Goal: Complete application form: Complete application form

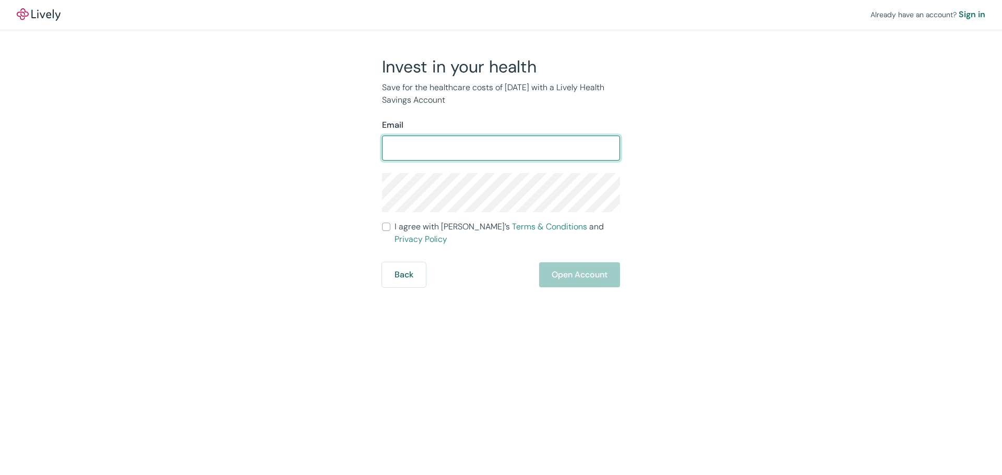
click at [458, 146] on input "Email" at bounding box center [501, 148] width 238 height 21
type input "[PERSON_NAME][DOMAIN_NAME][EMAIL_ADDRESS][PERSON_NAME][DOMAIN_NAME]"
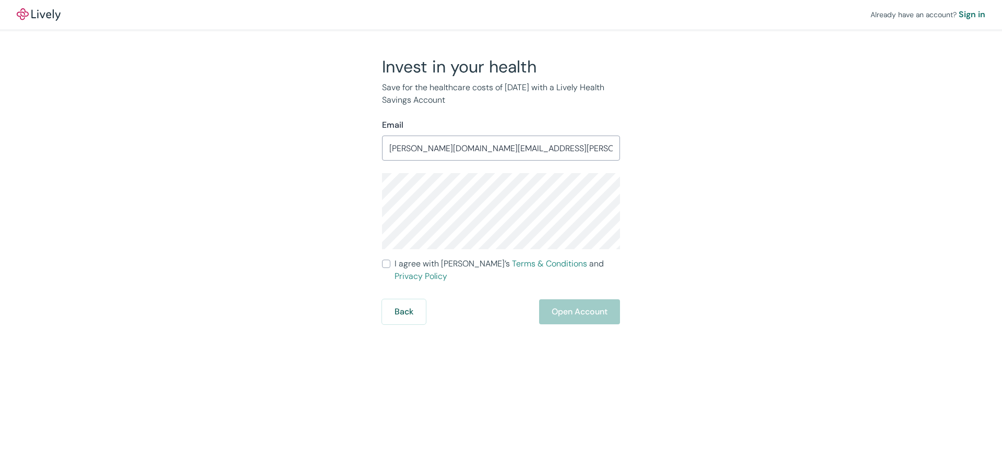
click at [388, 263] on input "I agree with Lively’s Terms & Conditions and Privacy Policy" at bounding box center [386, 264] width 8 height 8
checkbox input "true"
click at [577, 300] on button "Open Account" at bounding box center [579, 312] width 81 height 25
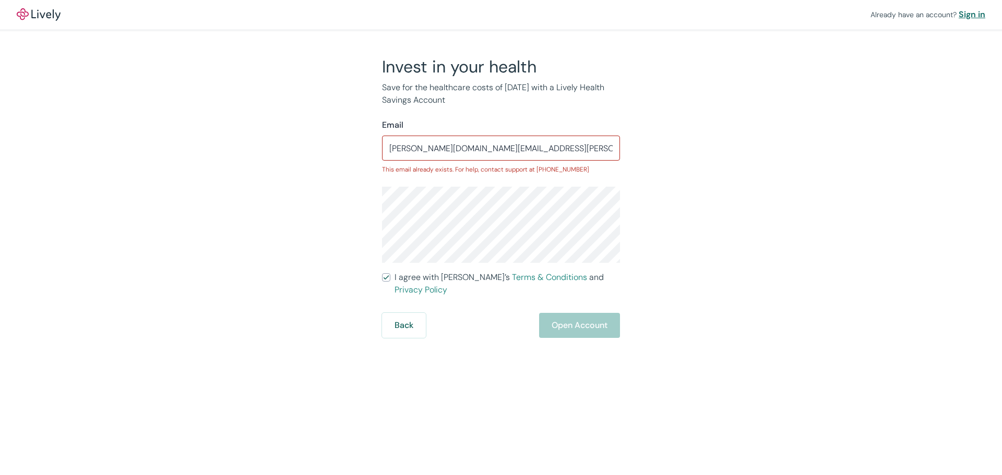
click at [968, 15] on div "Sign in" at bounding box center [972, 14] width 27 height 13
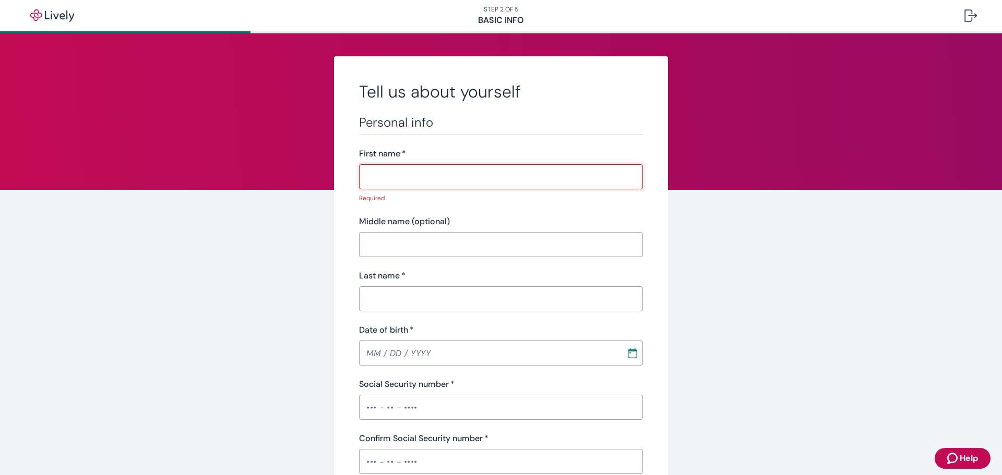
click at [395, 175] on input "First name   *" at bounding box center [501, 177] width 284 height 21
type input "[PERSON_NAME]"
type input "L"
type input "Wilkinsonn"
type input "[STREET_ADDRESS]"
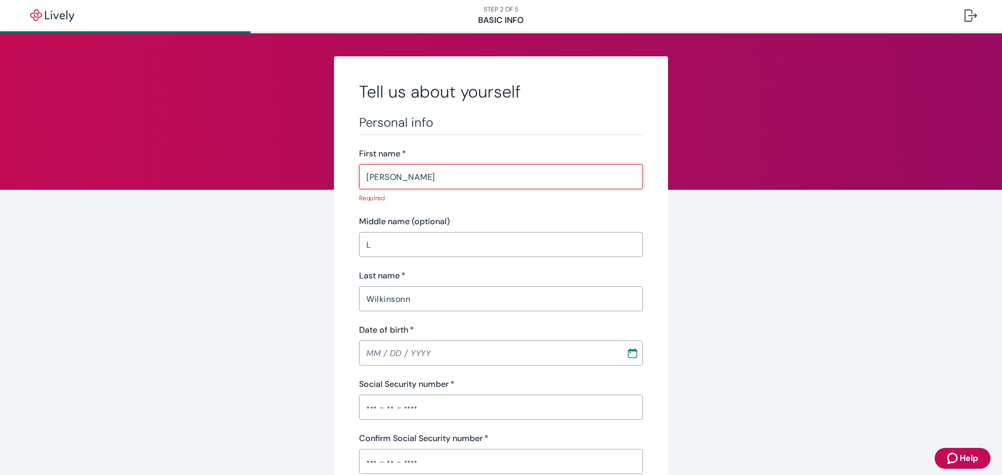
type input "[GEOGRAPHIC_DATA]"
type input "CA"
type input "93065"
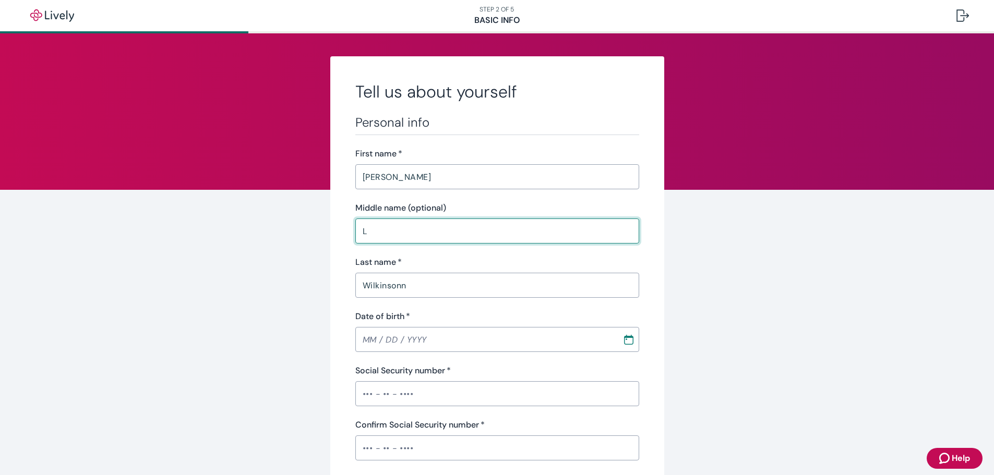
drag, startPoint x: 372, startPoint y: 239, endPoint x: 148, endPoint y: 241, distance: 223.4
click at [444, 292] on input "Wilkinsonn" at bounding box center [497, 285] width 284 height 21
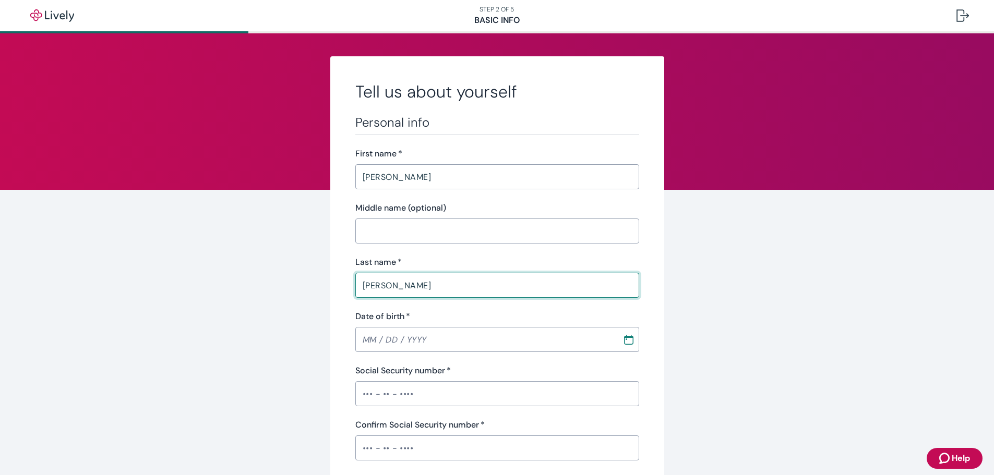
type input "Wilkinson"
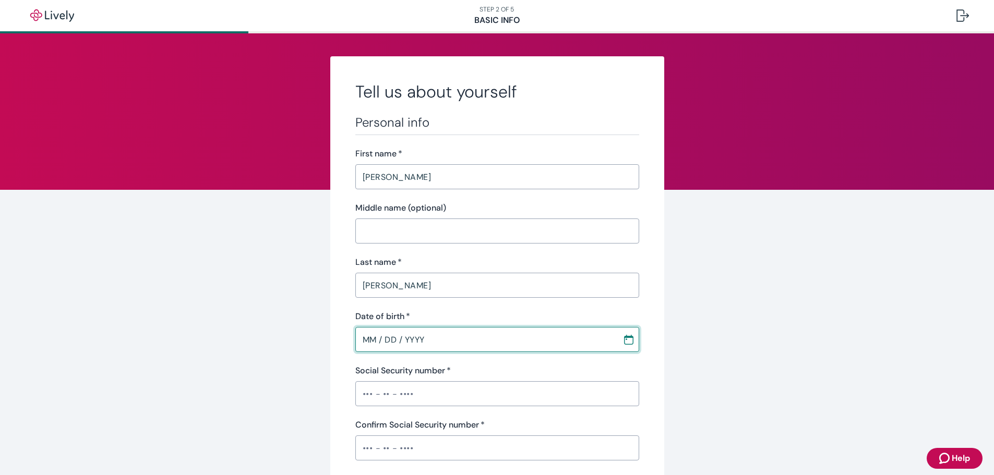
click at [362, 346] on input "MM / DD / YYYY" at bounding box center [485, 339] width 260 height 21
type input "01 / 06 / 1975"
drag, startPoint x: 395, startPoint y: 402, endPoint x: 376, endPoint y: 400, distance: 18.9
click at [395, 402] on input "Social Security number   *" at bounding box center [497, 394] width 284 height 21
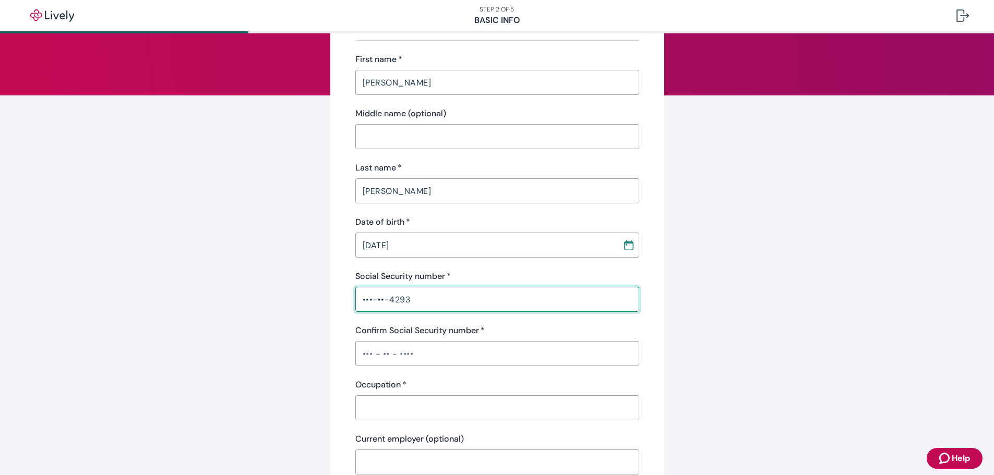
scroll to position [104, 0]
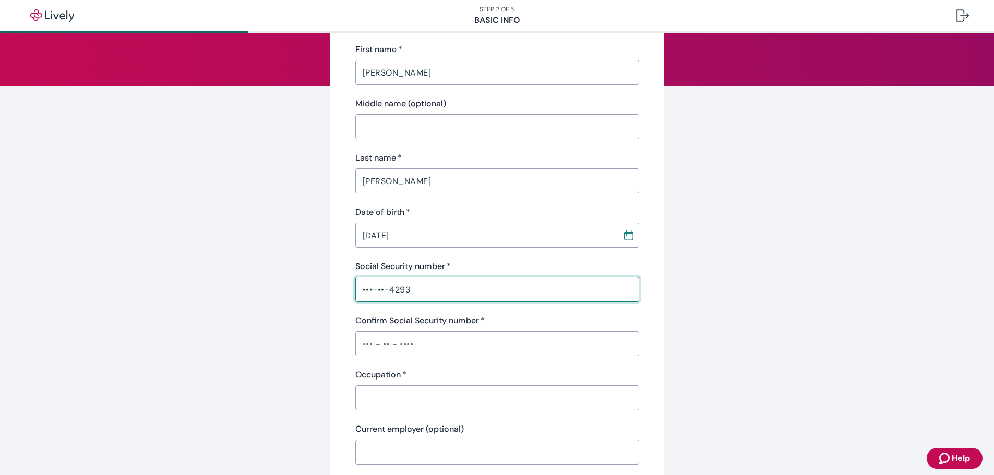
type input "•••-••-4293"
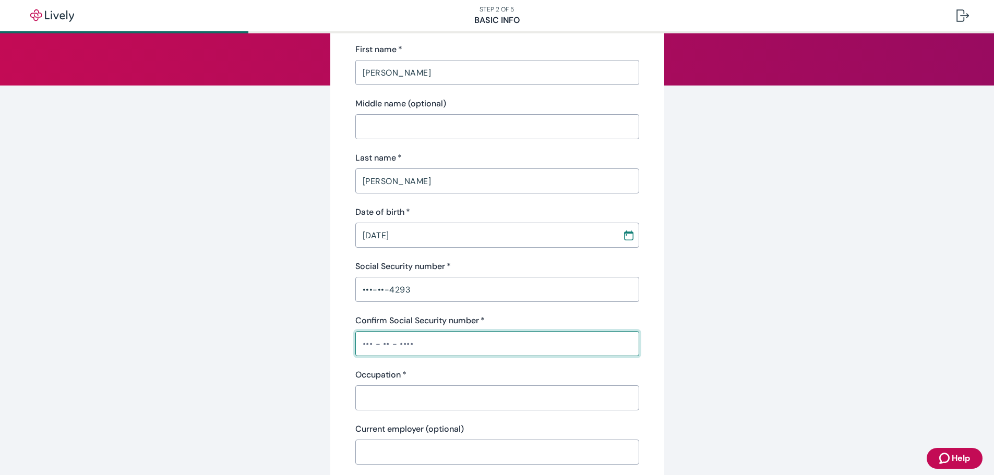
click at [410, 343] on input "Confirm Social Security number   *" at bounding box center [497, 344] width 284 height 21
type input "•••-••-4293"
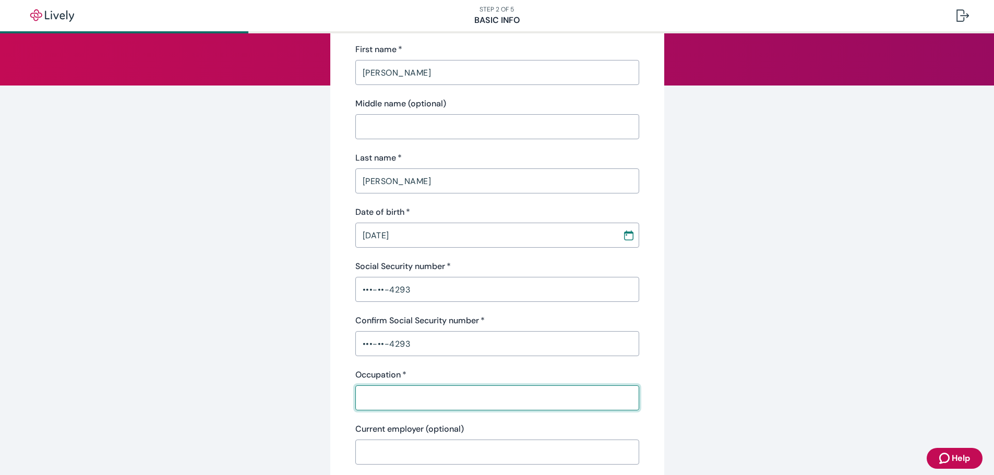
click at [388, 394] on input "Occupation   *" at bounding box center [497, 398] width 284 height 21
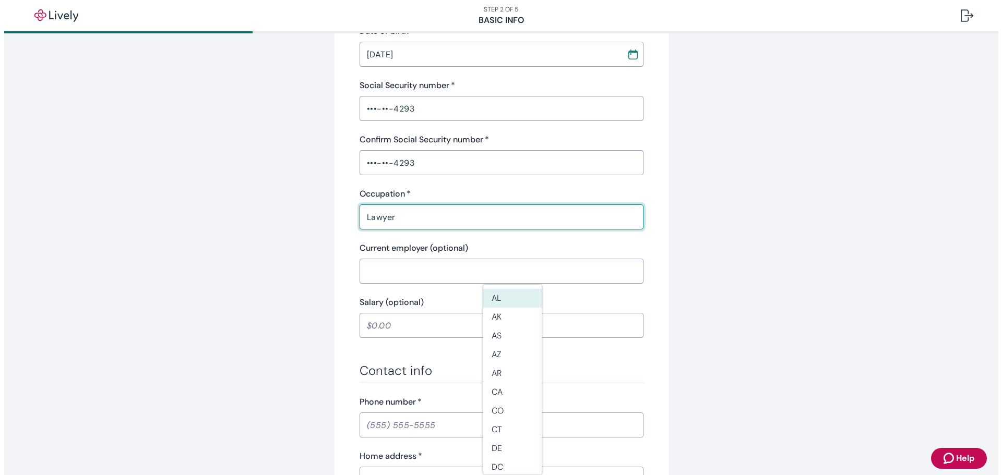
scroll to position [365, 0]
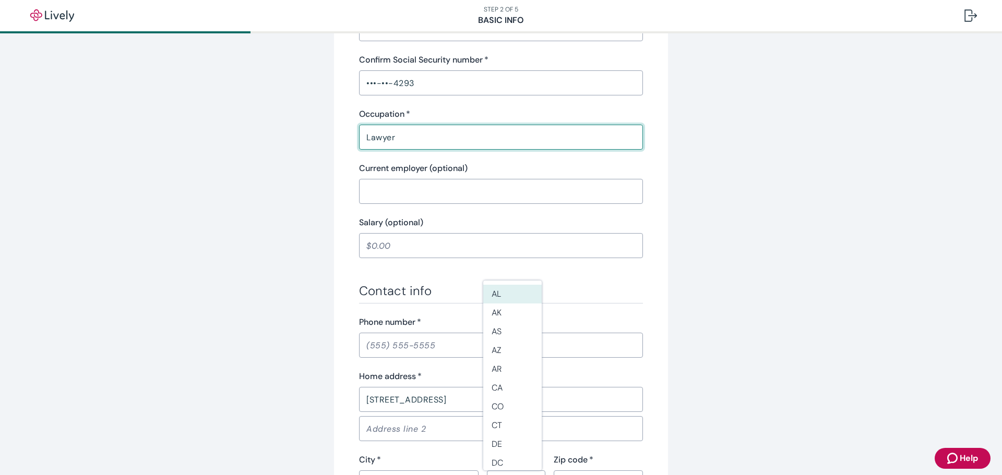
type input "Lawyer"
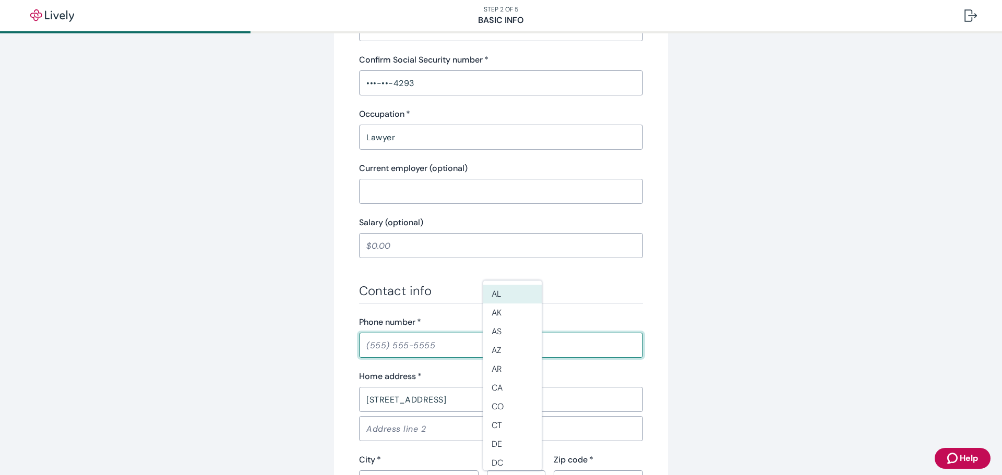
click at [393, 347] on input "Phone number   *" at bounding box center [501, 345] width 284 height 21
click at [379, 343] on input "Phone number   *" at bounding box center [501, 345] width 284 height 21
type input "(818) 268-0718"
click at [400, 408] on input "160 STONEBROOK STREET" at bounding box center [501, 399] width 284 height 21
click at [315, 397] on div "Tell us about yourself Personal info First name   * Gregory ​ Middle name (opti…" at bounding box center [501, 178] width 501 height 974
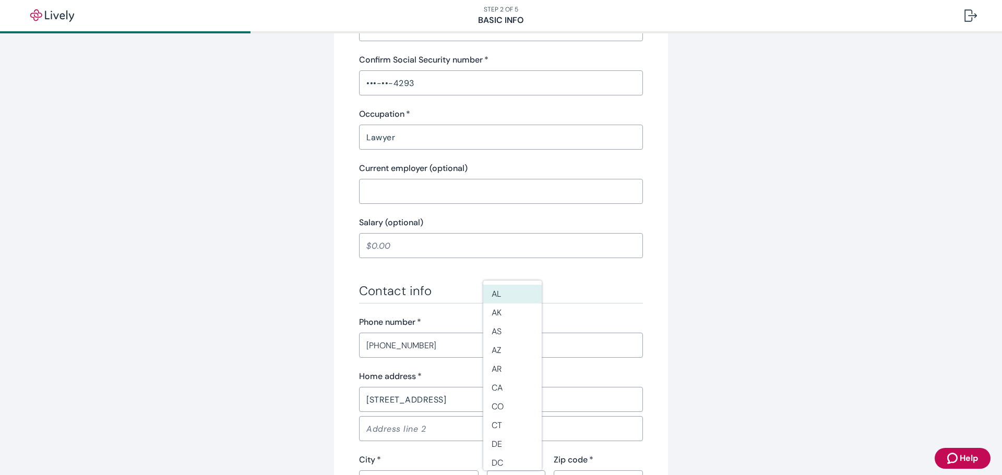
scroll to position [605, 0]
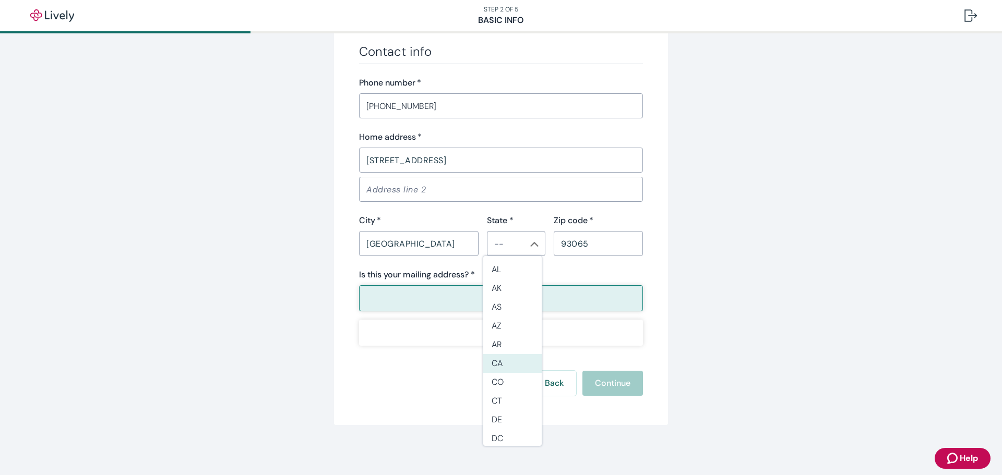
click at [504, 363] on li "CA" at bounding box center [512, 363] width 58 height 19
type input "CA"
click at [521, 304] on button "Yes" at bounding box center [501, 299] width 284 height 26
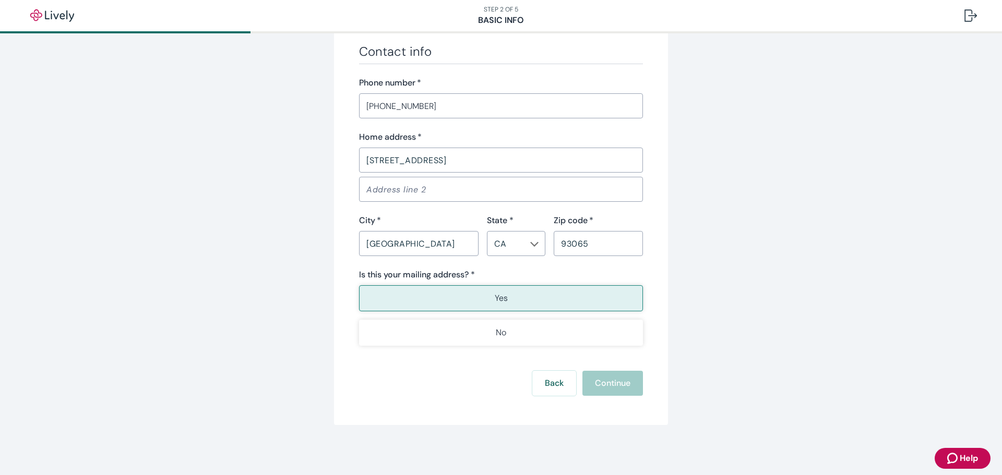
click at [613, 241] on input "93065" at bounding box center [598, 243] width 89 height 21
type input "93065"
click at [443, 249] on input "SIMI VALLEY" at bounding box center [419, 243] width 120 height 21
type input "SIMI VALLEY"
click at [525, 158] on input "160 STONEBROOK STREET" at bounding box center [501, 160] width 284 height 21
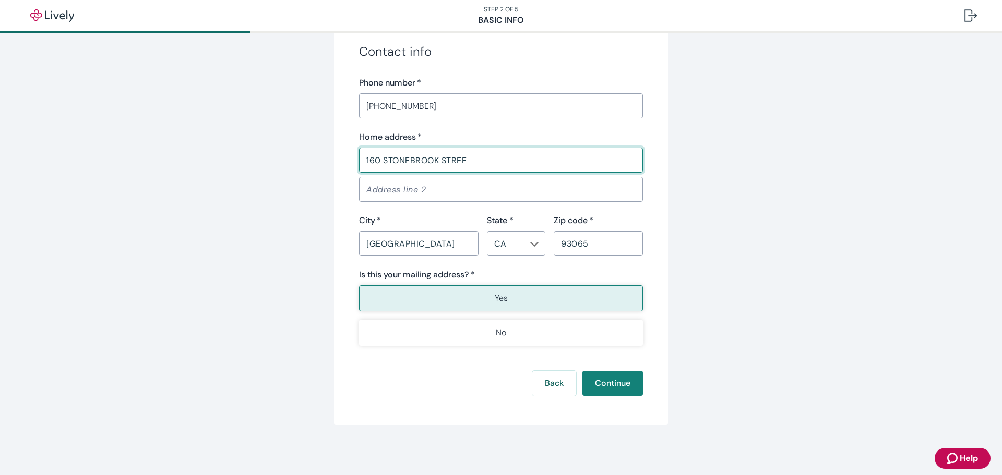
type input "160 STONEBROOK STREET"
click at [637, 125] on div "Contact info Phone number   * (818) 268-0718 ​ Home address   * 160 STONEBROOK …" at bounding box center [501, 195] width 284 height 302
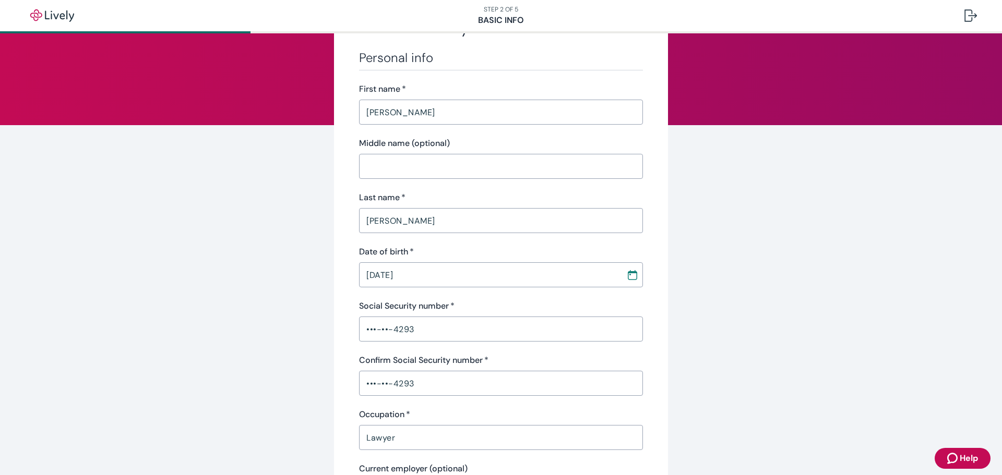
scroll to position [0, 0]
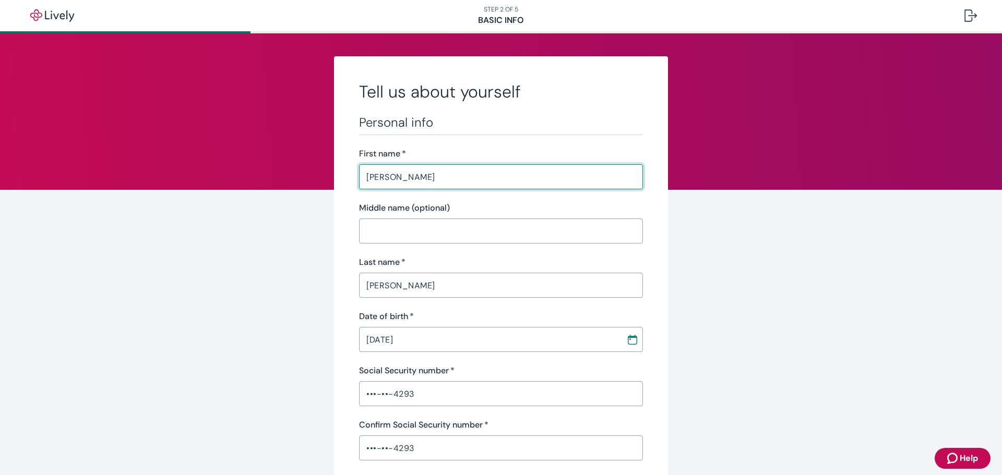
click at [446, 179] on input "Gregory" at bounding box center [501, 177] width 284 height 21
type input "Gregory"
click at [601, 125] on h3 "Personal info" at bounding box center [501, 123] width 284 height 16
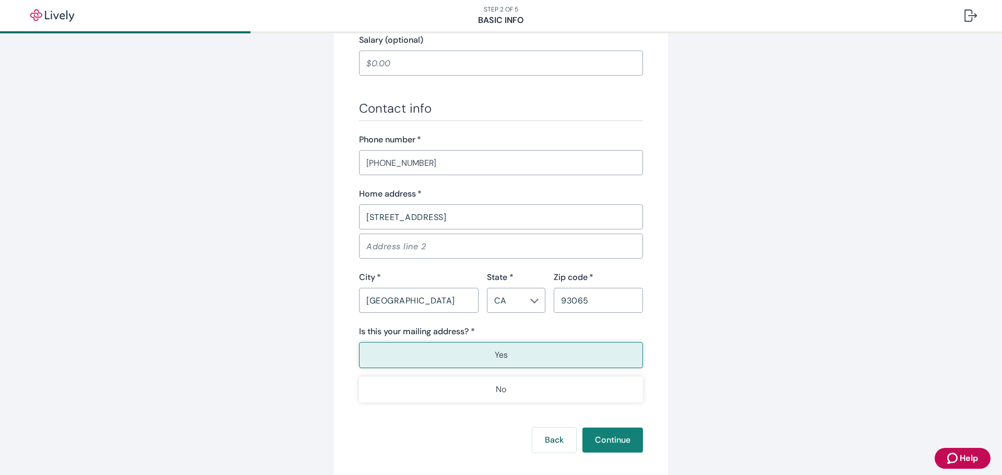
scroll to position [605, 0]
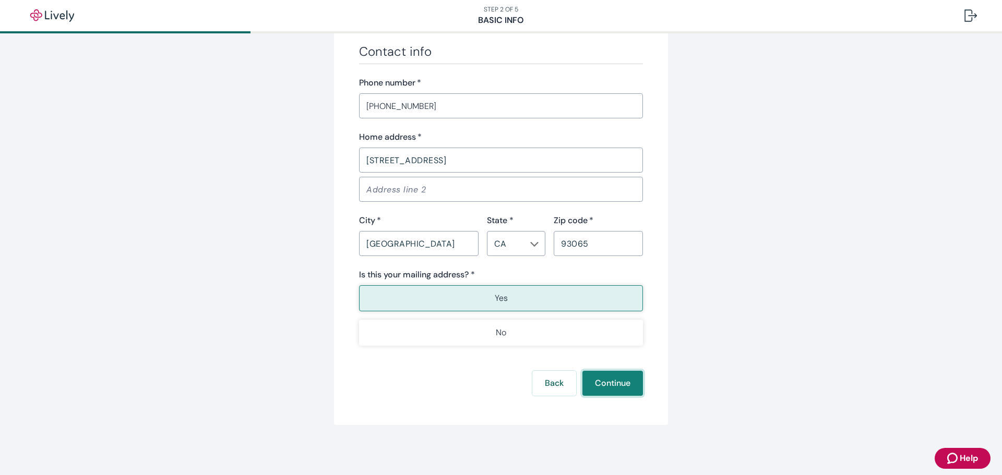
click at [611, 387] on button "Continue" at bounding box center [612, 383] width 61 height 25
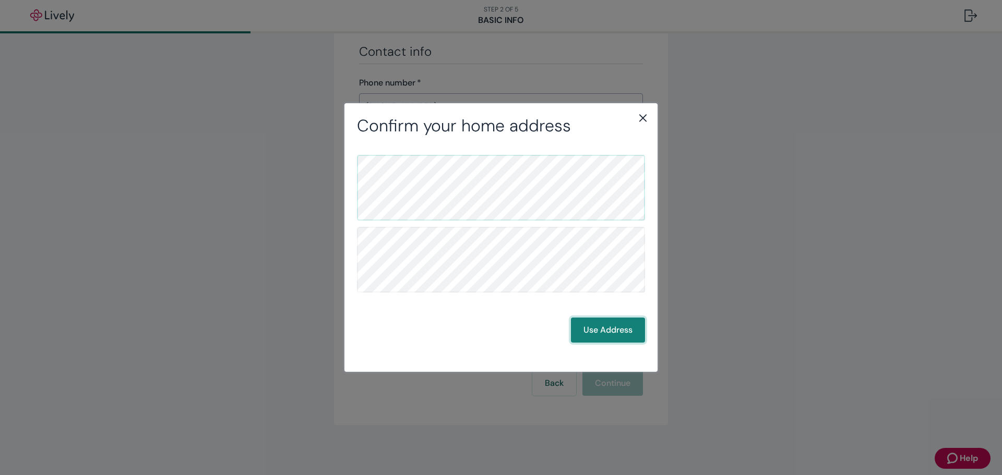
click at [590, 335] on button "Use Address" at bounding box center [608, 330] width 74 height 25
click at [607, 332] on button "Use Address" at bounding box center [608, 330] width 74 height 25
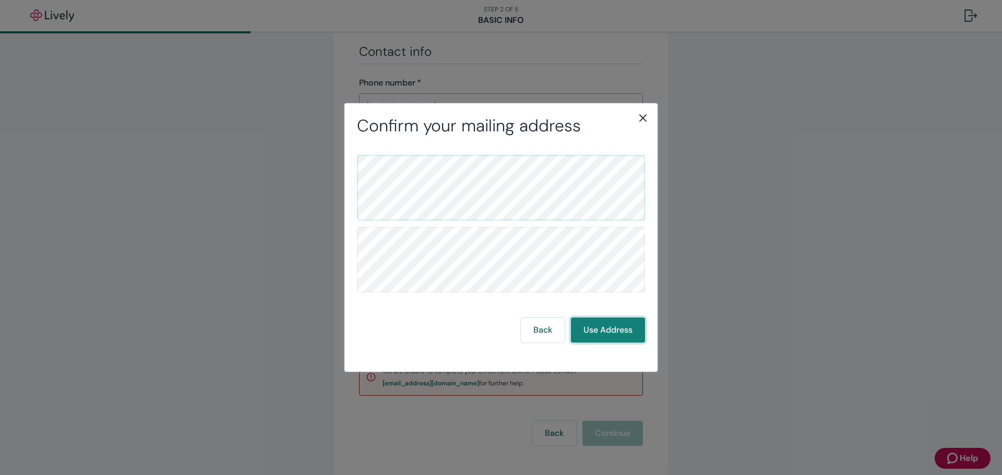
click at [615, 329] on button "Use Address" at bounding box center [608, 330] width 74 height 25
click at [538, 329] on button "Back" at bounding box center [543, 330] width 44 height 25
click at [644, 120] on icon "close" at bounding box center [643, 118] width 13 height 13
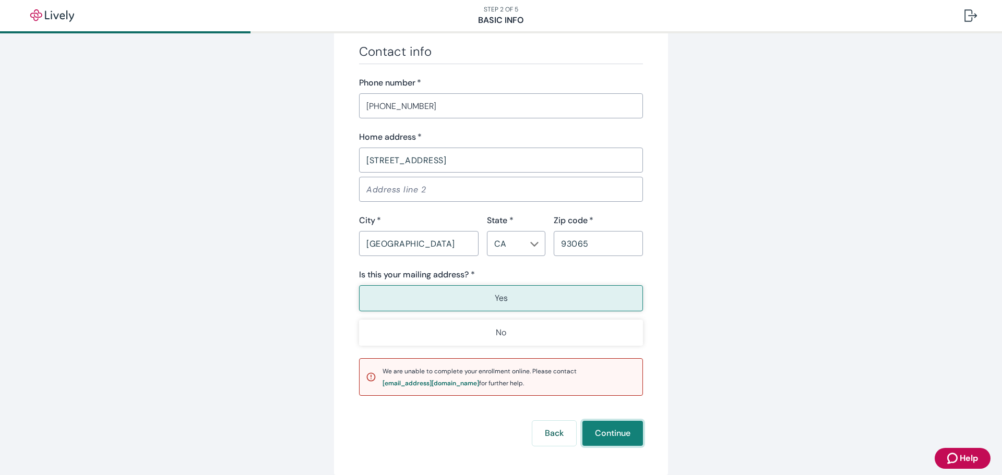
click at [612, 439] on button "Continue" at bounding box center [612, 433] width 61 height 25
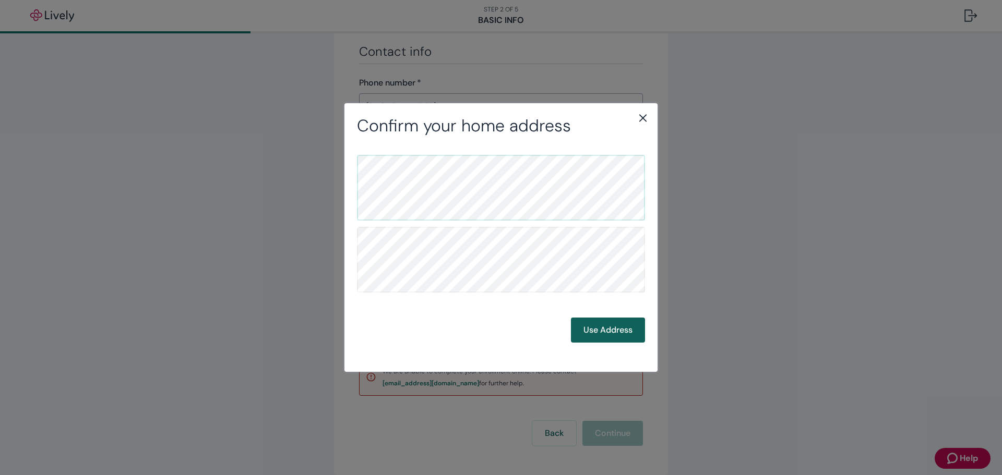
click at [613, 327] on button "Use Address" at bounding box center [608, 330] width 74 height 25
click at [644, 112] on icon "close" at bounding box center [643, 118] width 13 height 13
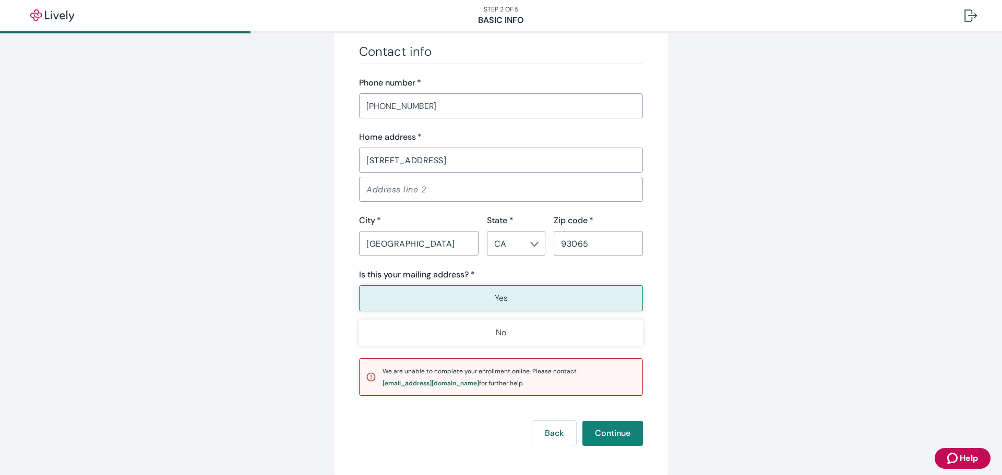
click at [509, 378] on div "We are unable to complete your enrollment online. Please contact support@lively…" at bounding box center [510, 377] width 254 height 24
click at [388, 382] on div "support@livelyme.com" at bounding box center [431, 384] width 97 height 6
drag, startPoint x: 365, startPoint y: 385, endPoint x: 443, endPoint y: 386, distance: 78.3
click at [443, 386] on div "We are unable to complete your enrollment online. Please contact support@lively…" at bounding box center [501, 378] width 284 height 38
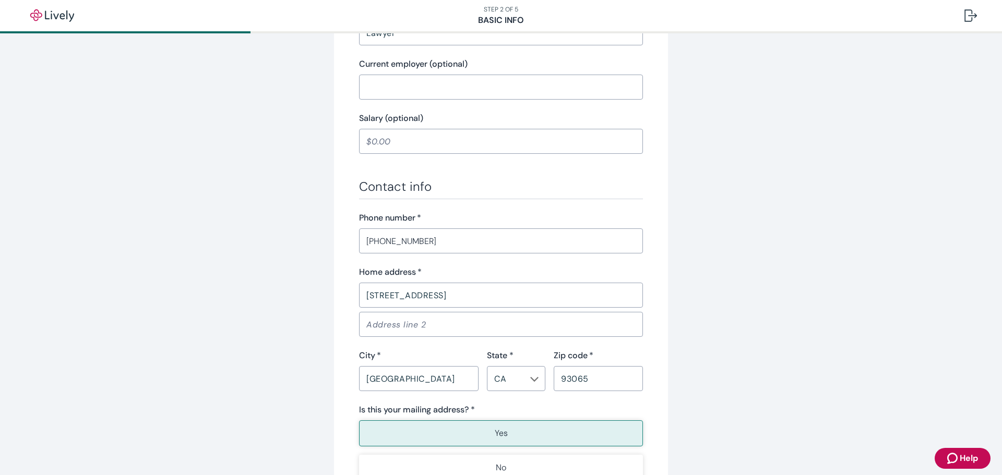
scroll to position [655, 0]
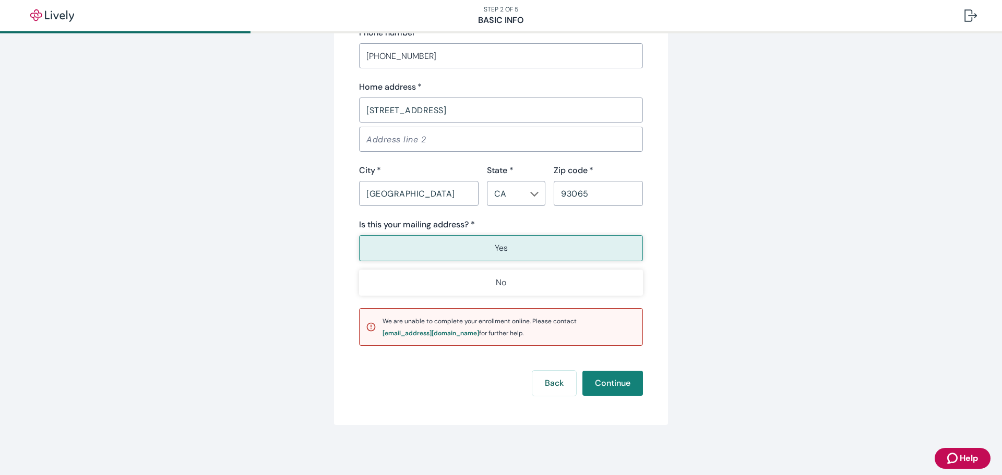
click at [460, 335] on span "We are unable to complete your enrollment online. Please contact support@lively…" at bounding box center [480, 327] width 194 height 20
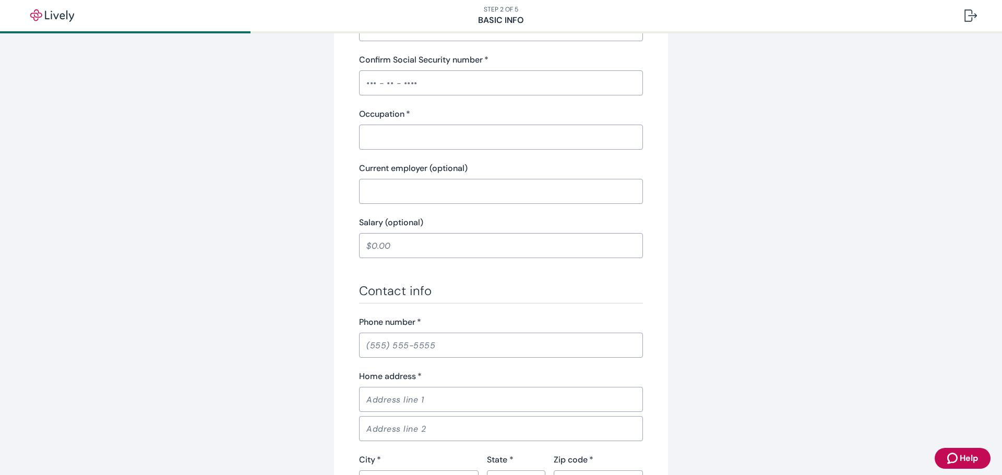
scroll to position [605, 0]
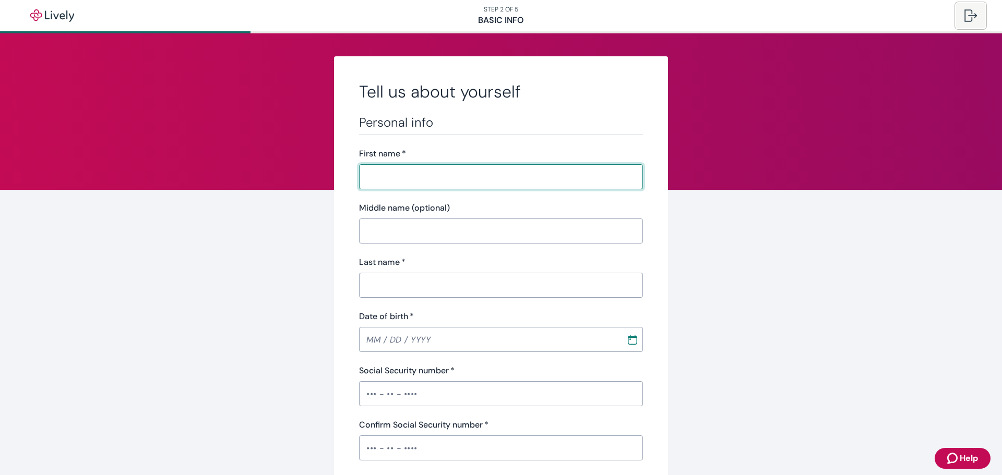
click at [970, 19] on div at bounding box center [971, 15] width 13 height 13
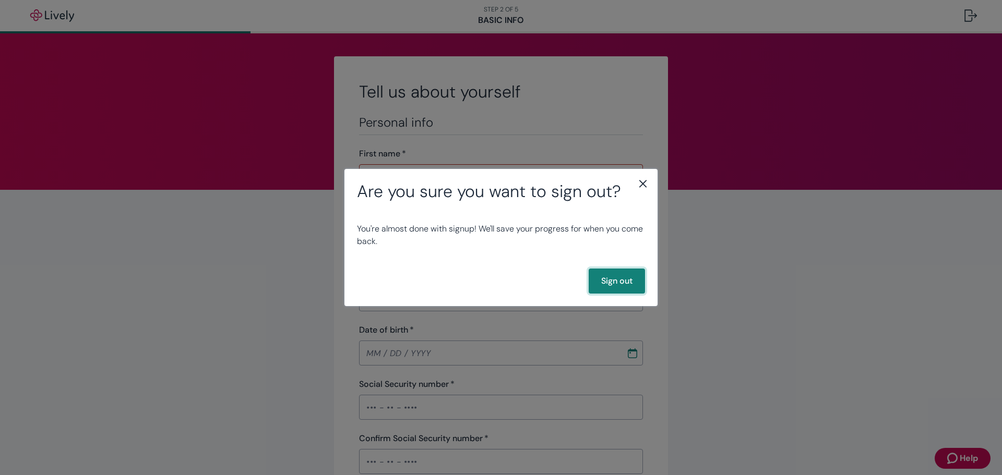
click at [613, 290] on button "Sign out" at bounding box center [617, 281] width 56 height 25
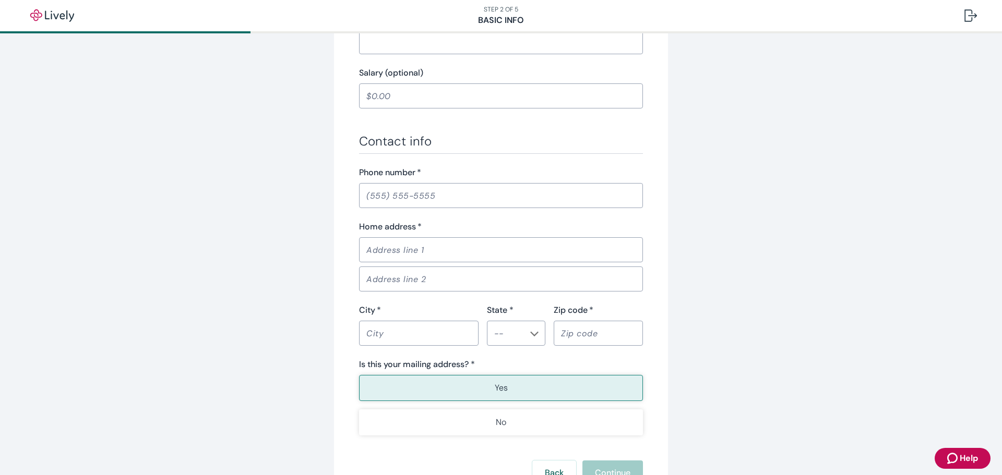
scroll to position [574, 0]
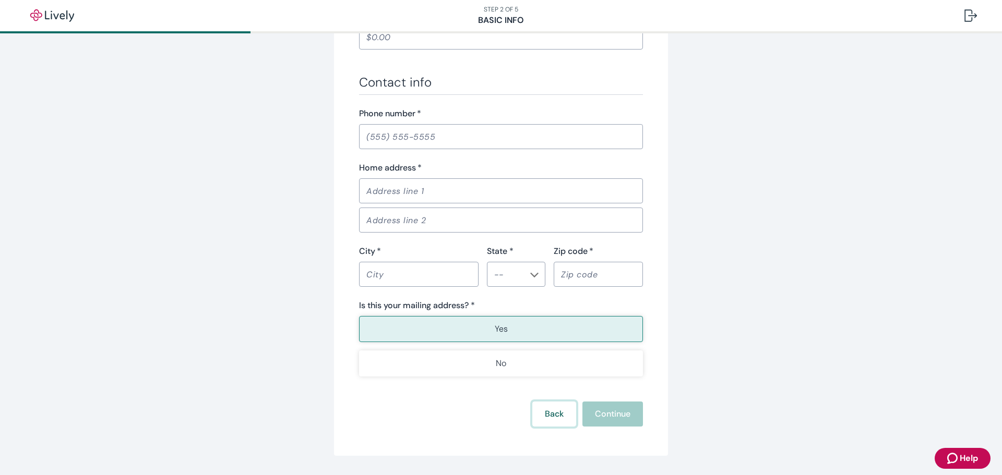
click at [538, 416] on button "Back" at bounding box center [554, 414] width 44 height 25
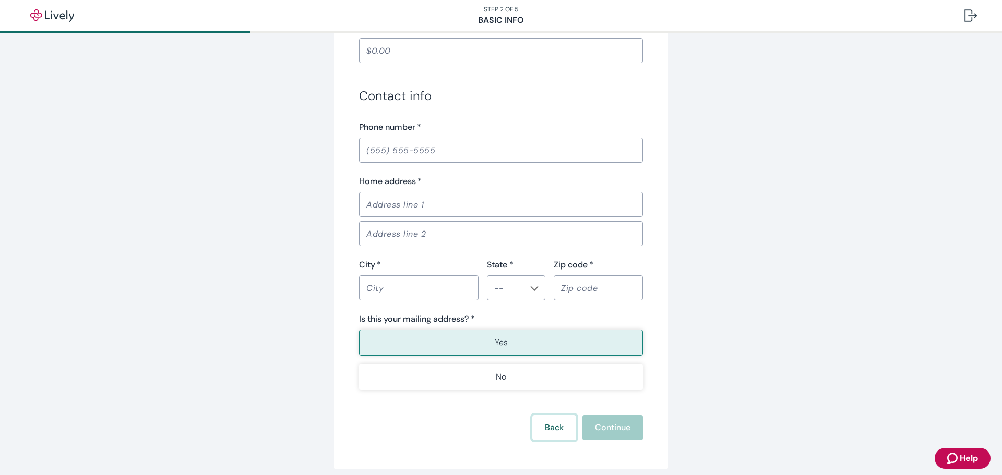
scroll to position [588, 0]
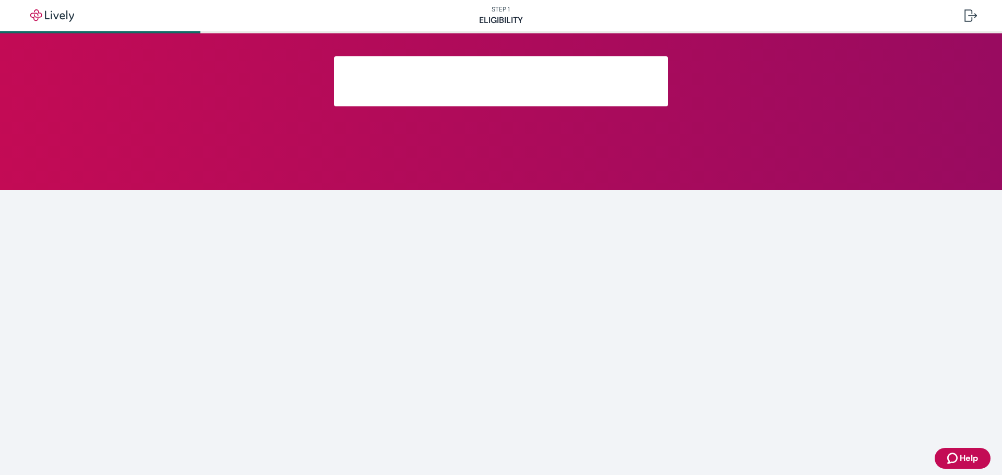
scroll to position [3, 0]
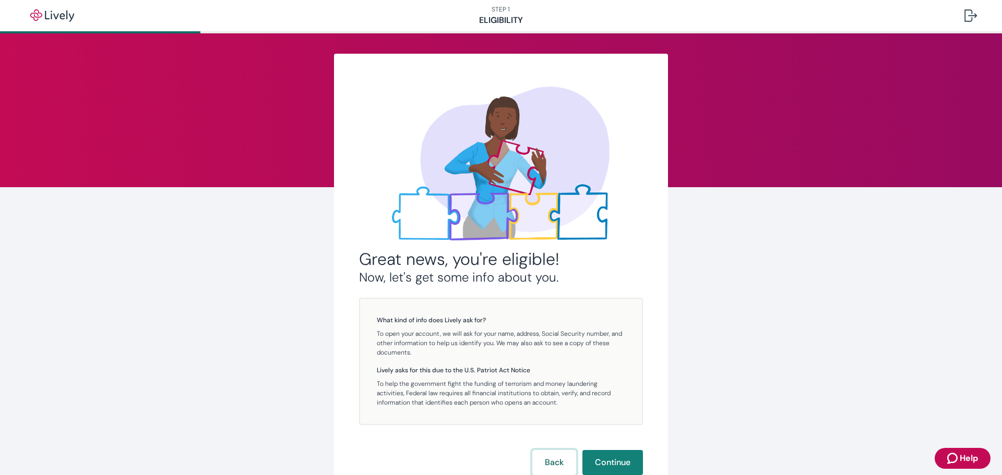
click at [546, 455] on button "Back" at bounding box center [554, 462] width 44 height 25
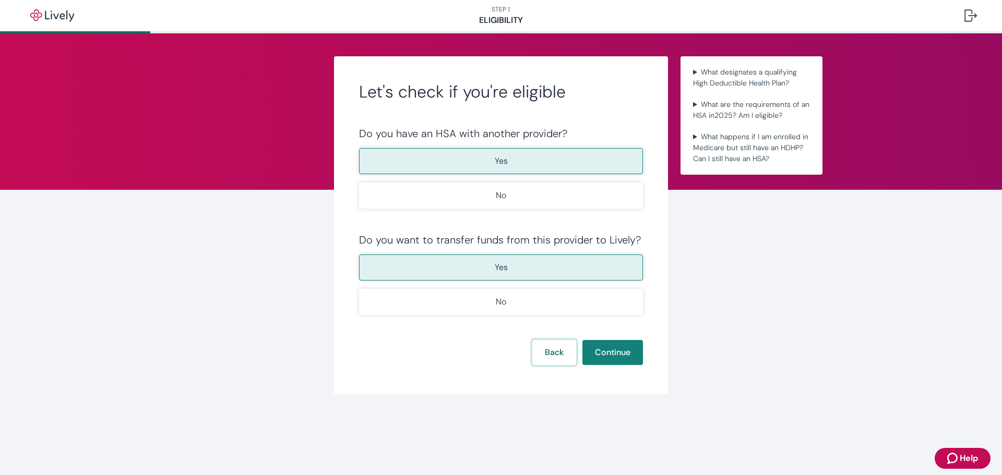
click at [559, 349] on button "Back" at bounding box center [554, 352] width 44 height 25
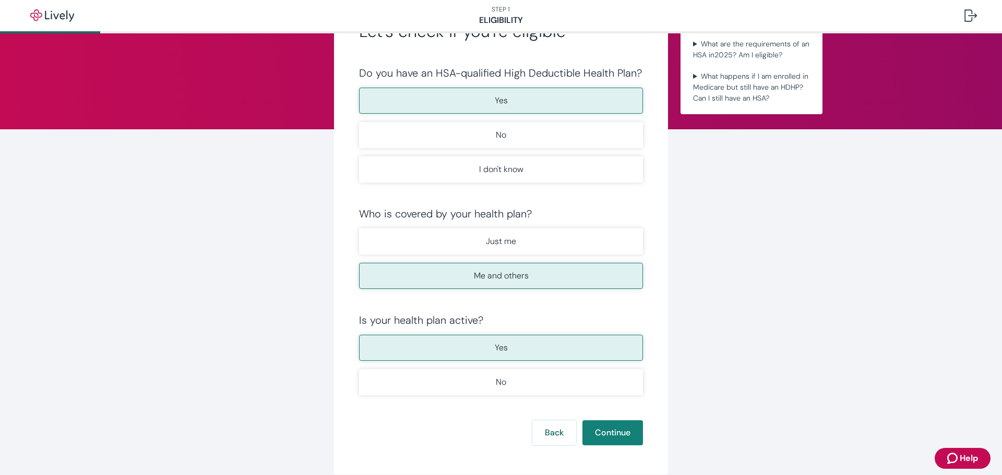
scroll to position [110, 0]
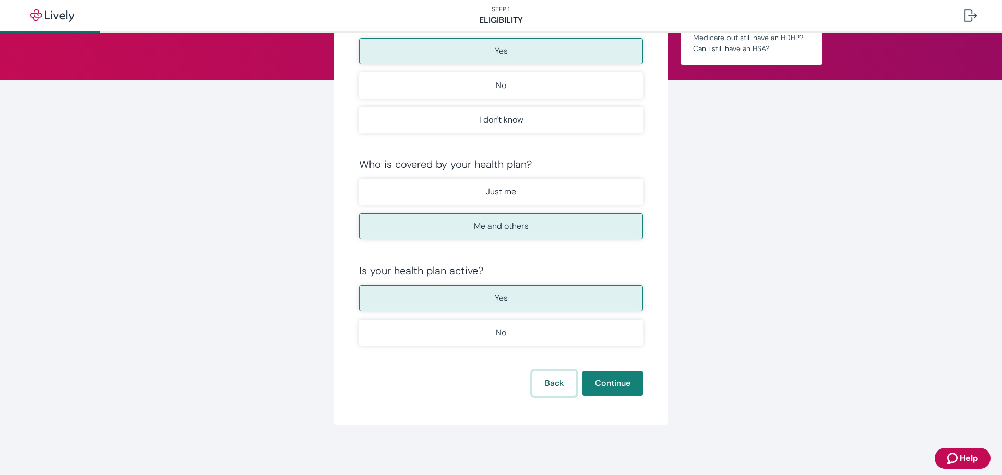
click at [542, 386] on button "Back" at bounding box center [554, 383] width 44 height 25
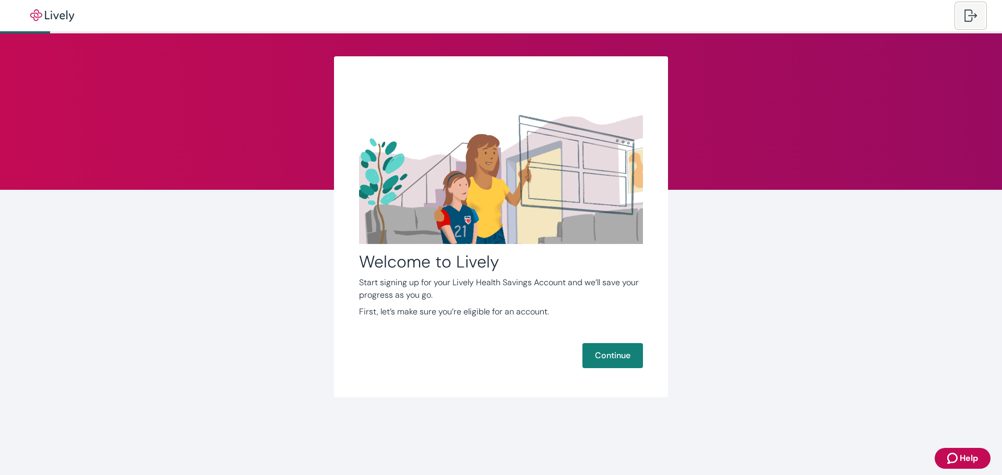
click at [964, 16] on button at bounding box center [970, 15] width 29 height 25
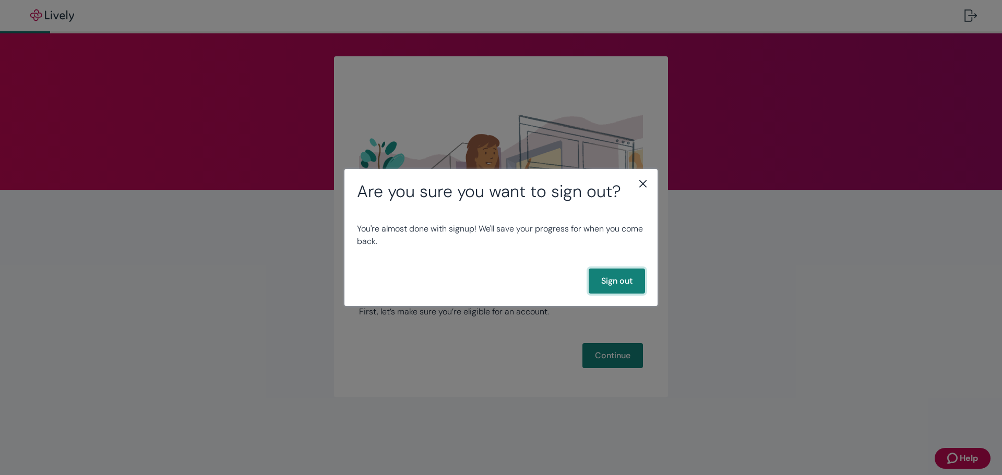
click at [640, 286] on button "Sign out" at bounding box center [617, 281] width 56 height 25
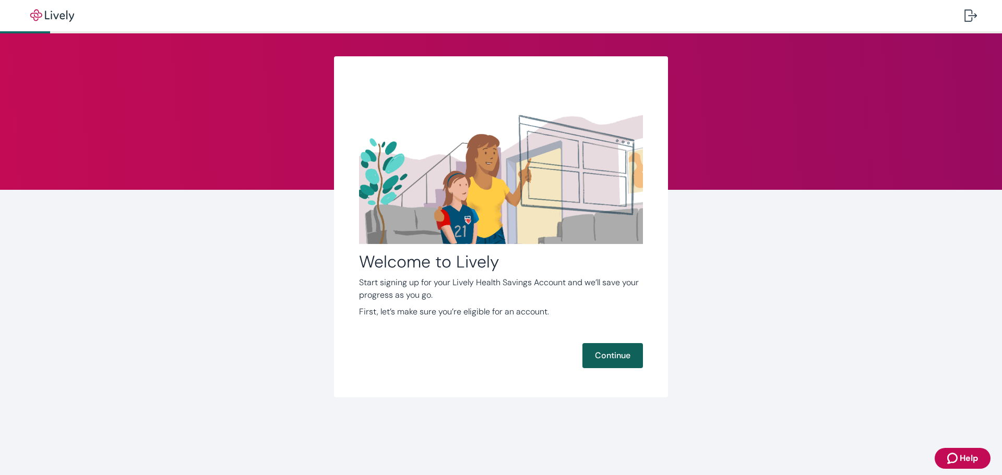
click at [605, 359] on button "Continue" at bounding box center [612, 355] width 61 height 25
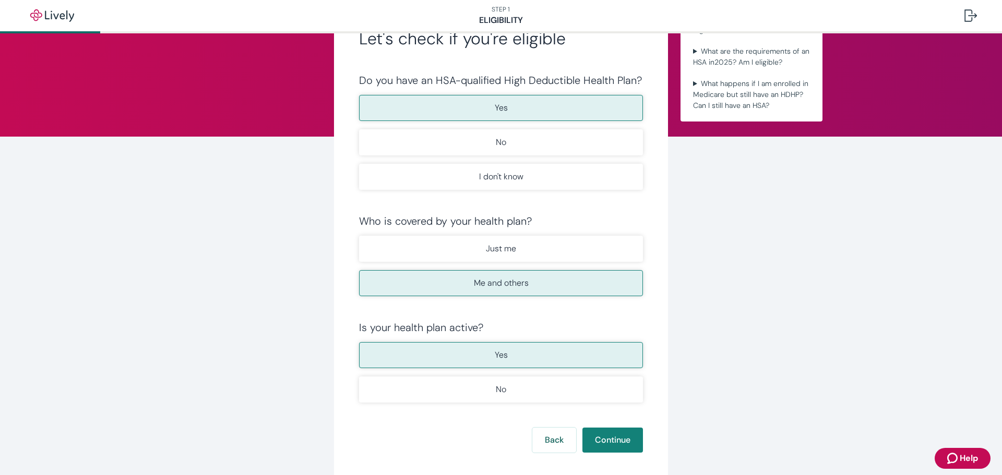
scroll to position [104, 0]
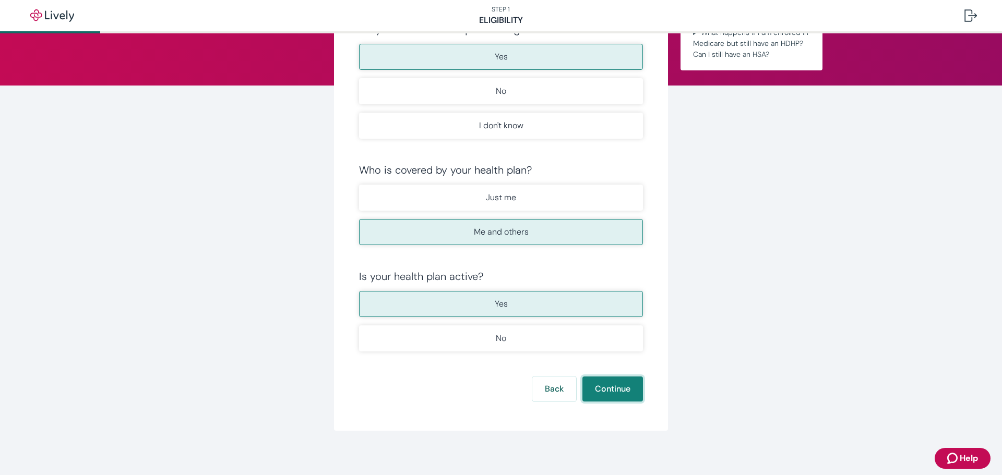
click at [614, 380] on button "Continue" at bounding box center [612, 389] width 61 height 25
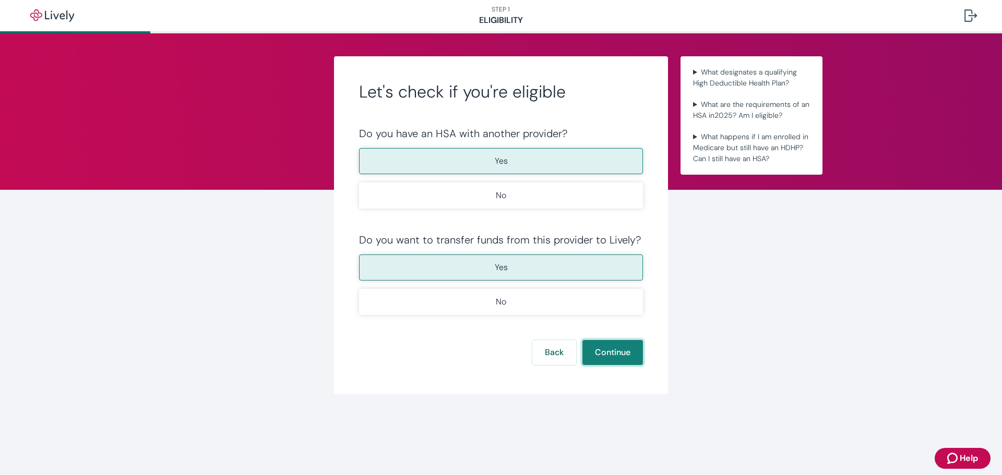
click at [626, 354] on button "Continue" at bounding box center [612, 352] width 61 height 25
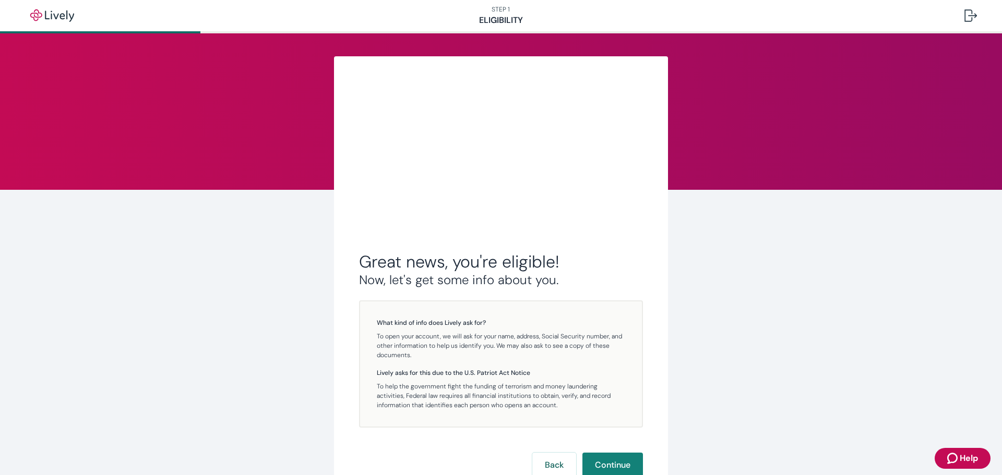
scroll to position [3, 0]
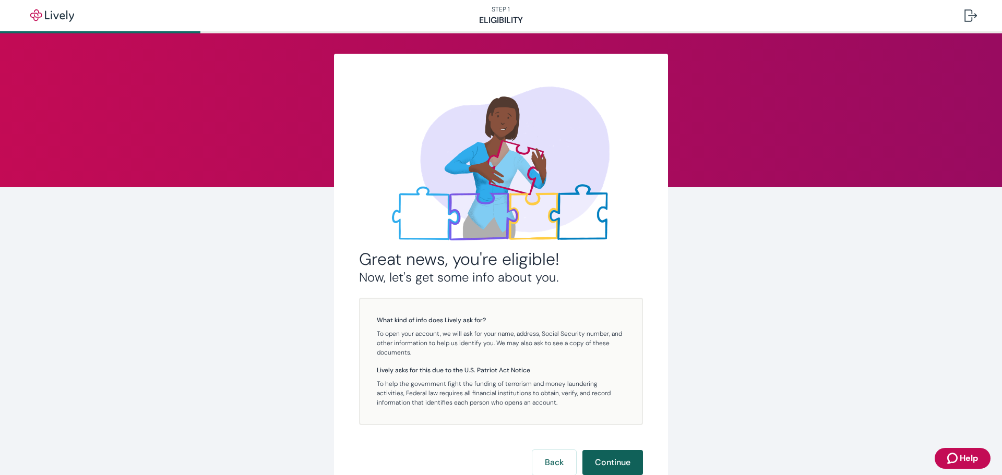
click at [605, 453] on button "Continue" at bounding box center [612, 462] width 61 height 25
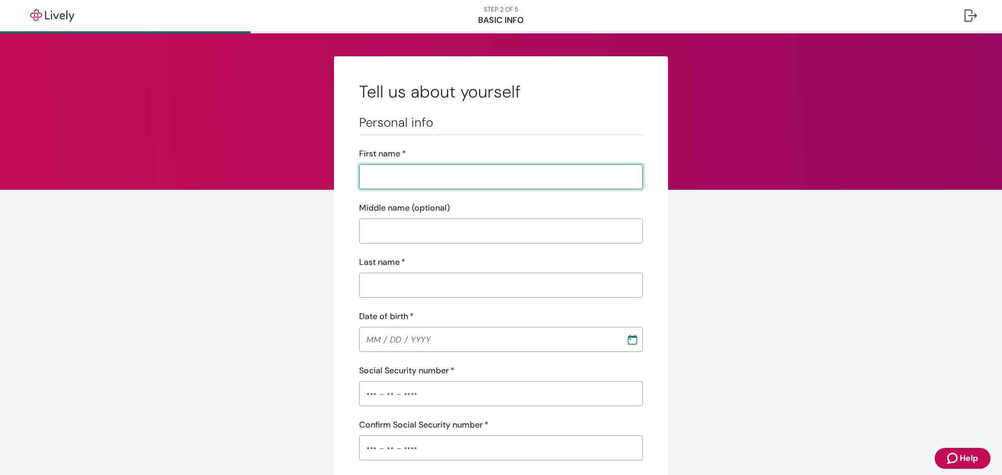
click at [493, 170] on input "First name   *" at bounding box center [501, 177] width 284 height 21
type input "Gregory"
type input "L"
type input "Wilkinsonn"
type input "160 STONEBROOK STREET"
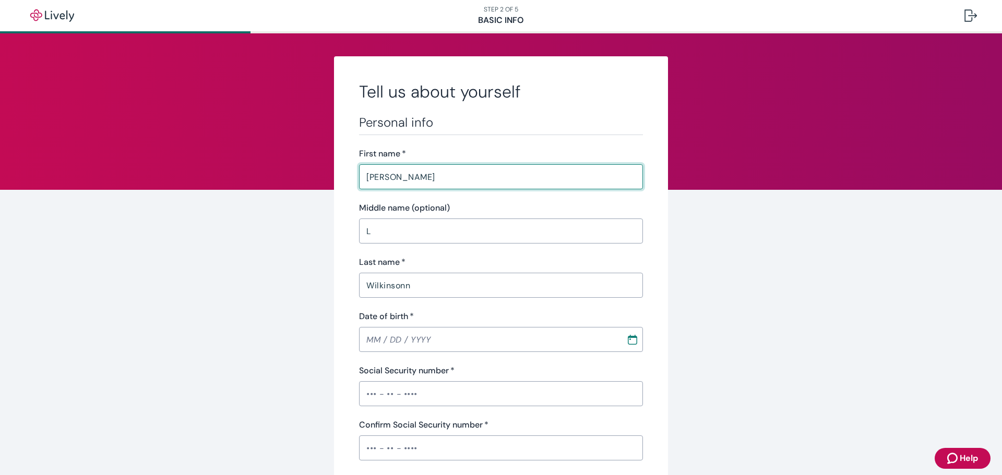
type input "SIMI VALLEY"
type input "CA"
type input "93065"
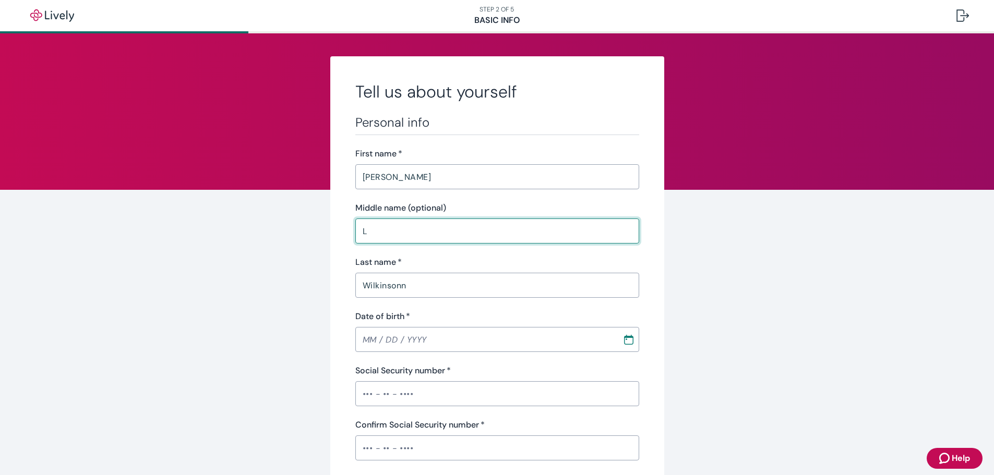
drag, startPoint x: 461, startPoint y: 228, endPoint x: 104, endPoint y: 238, distance: 357.2
click at [524, 286] on input "Wilkinsonn" at bounding box center [497, 285] width 284 height 21
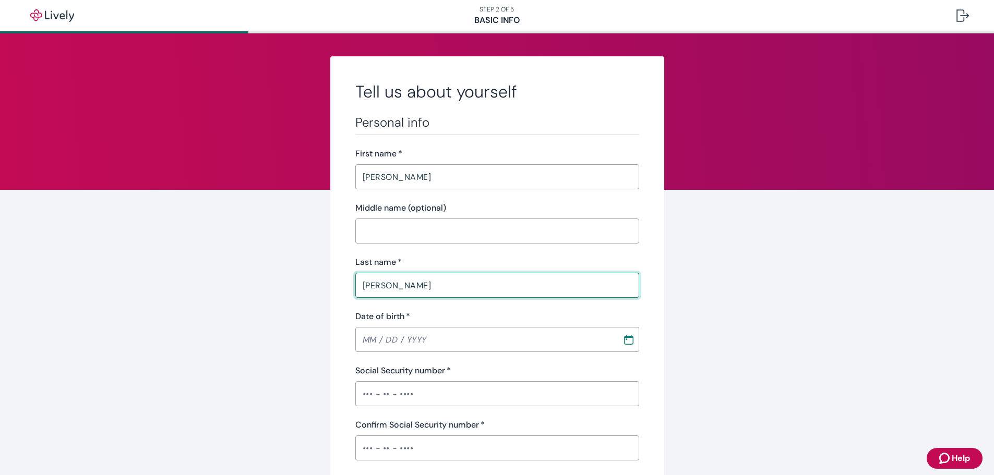
type input "Wilkinson"
click at [444, 293] on input "Wilkinson" at bounding box center [497, 285] width 284 height 21
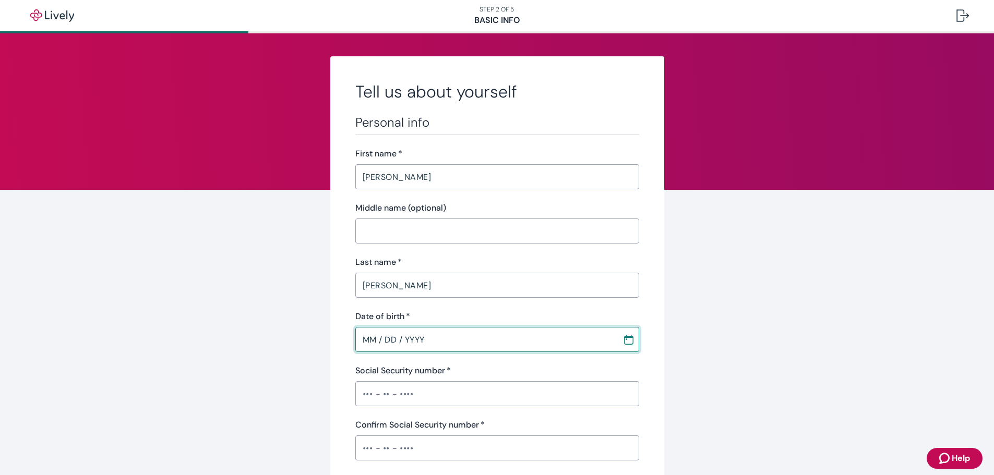
click at [371, 344] on input "MM / DD / YYYY" at bounding box center [485, 339] width 260 height 21
type input "01 / 06 / 1975"
click at [424, 392] on input "Social Security number   *" at bounding box center [497, 394] width 284 height 21
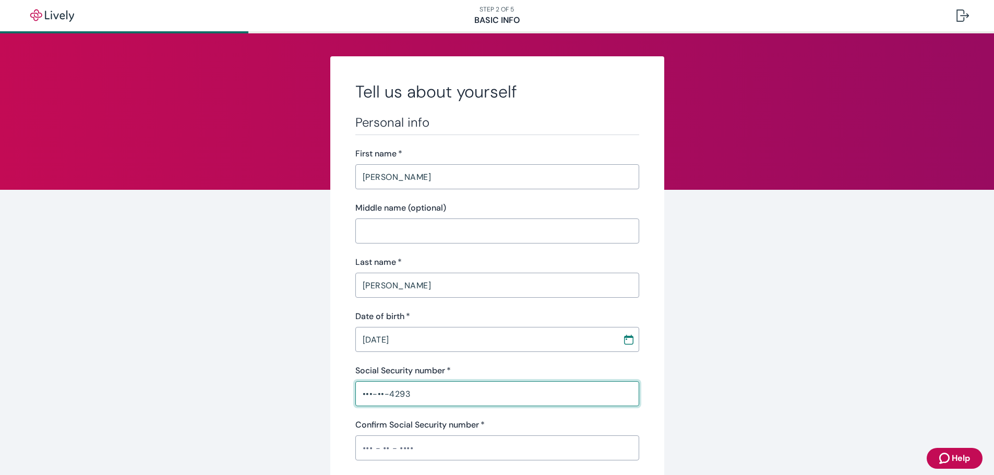
click at [412, 393] on input "•••-••-4293" at bounding box center [497, 394] width 284 height 21
type input "•••-••-4293"
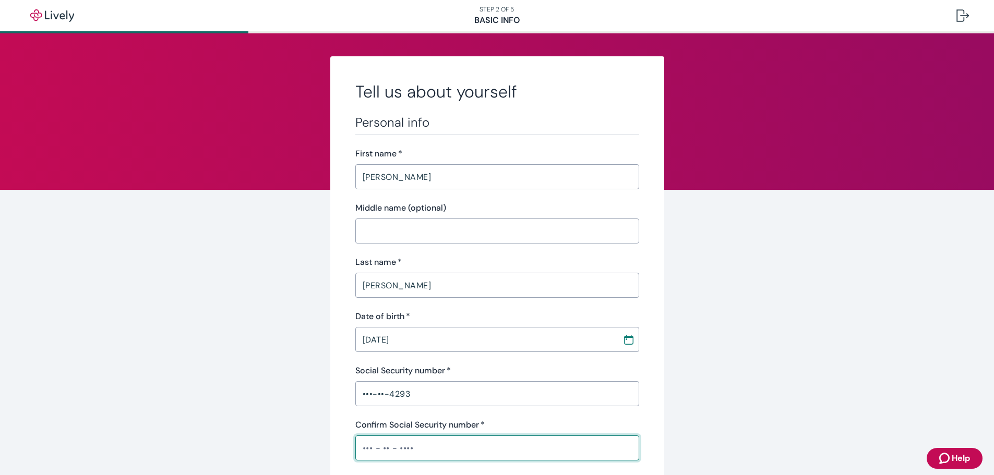
click at [417, 455] on input "Confirm Social Security number   *" at bounding box center [497, 448] width 284 height 21
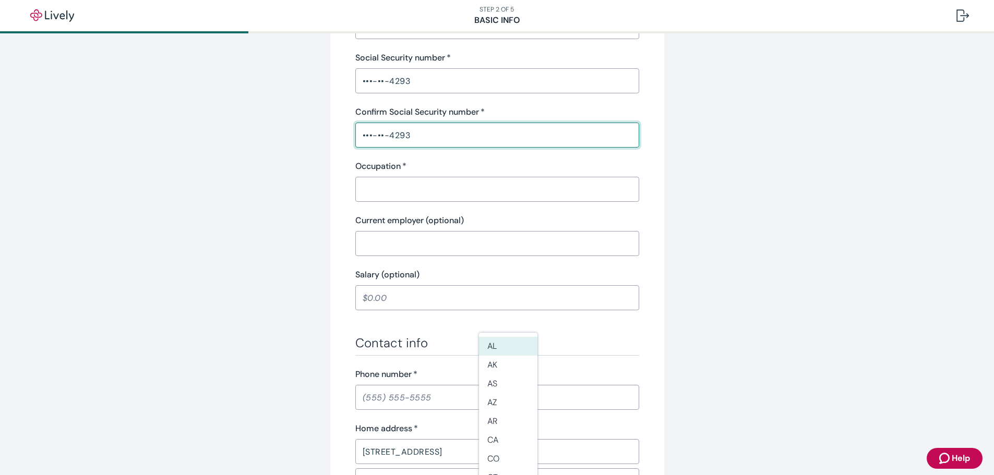
type input "•••-••-4293"
click at [395, 184] on input "Occupation   *" at bounding box center [497, 189] width 284 height 21
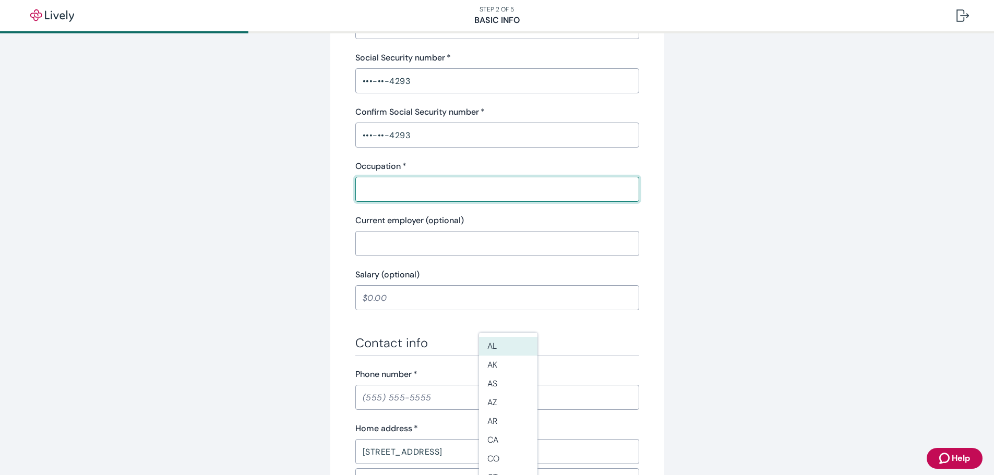
type input "Lawyer"
click at [236, 248] on div "Tell us about yourself Personal info First name   * Gregory ​ Middle name (opti…" at bounding box center [497, 243] width 994 height 1047
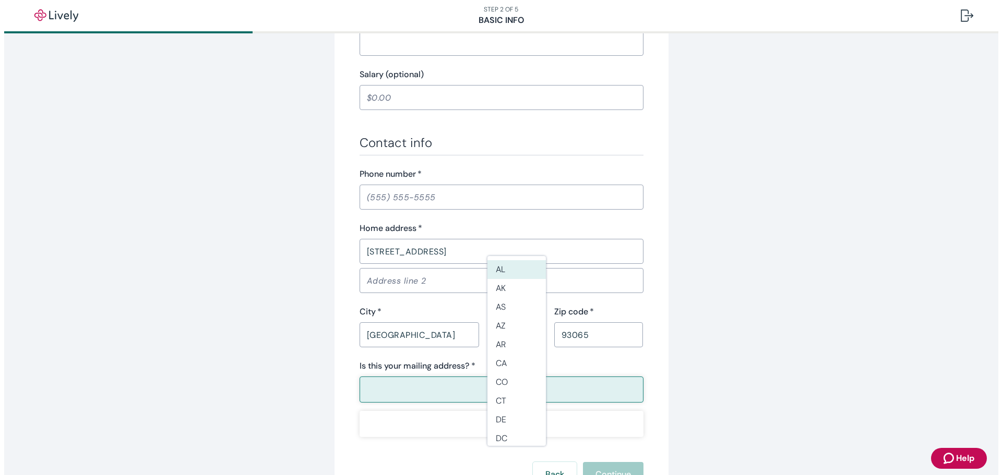
scroll to position [605, 0]
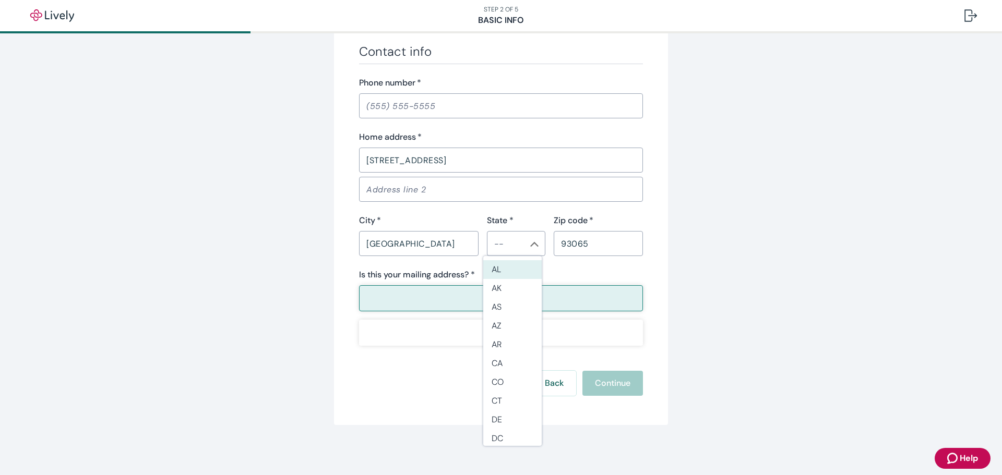
click at [383, 109] on input "Phone number   *" at bounding box center [501, 106] width 284 height 21
type input "(818) 268-0718"
type input "L"
type input "CA"
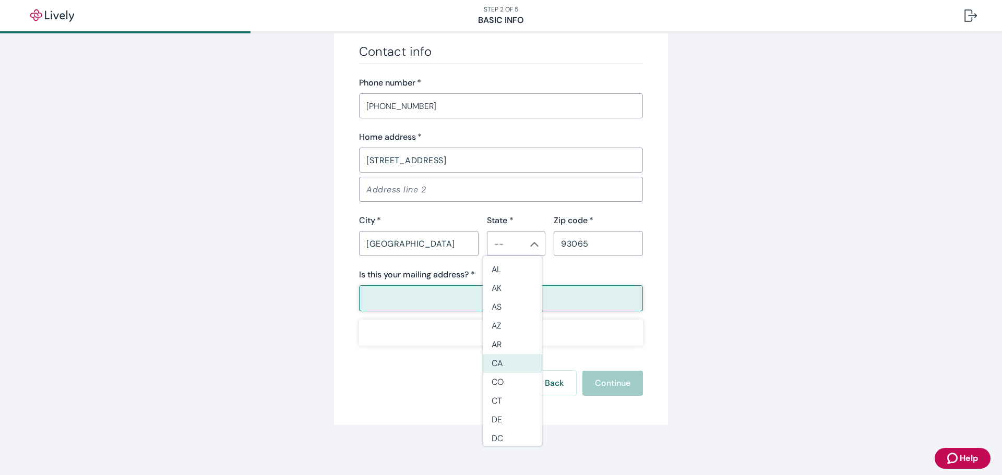
click at [503, 364] on li "CA" at bounding box center [512, 363] width 58 height 19
type input "CA"
click at [579, 217] on label "Zip code   *" at bounding box center [574, 221] width 40 height 13
click at [579, 233] on input "93065" at bounding box center [598, 243] width 89 height 21
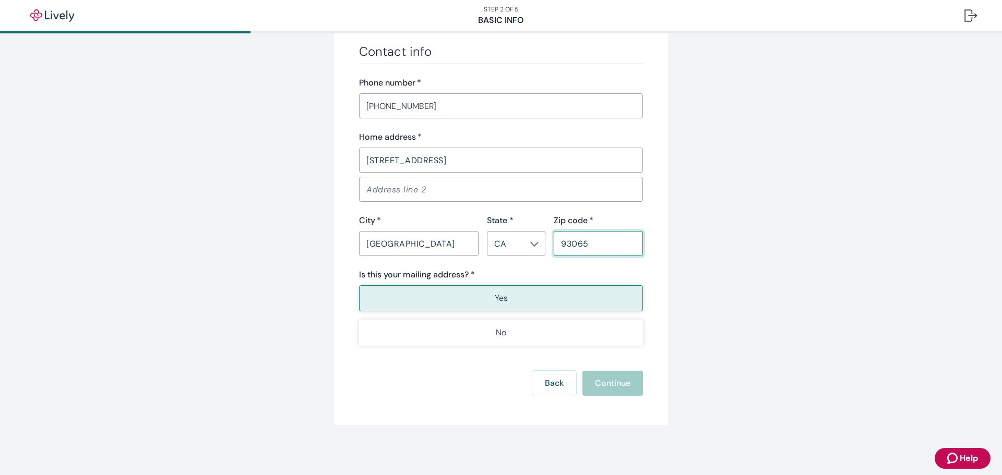
click at [598, 245] on input "93065" at bounding box center [598, 243] width 89 height 21
type input "93065"
click at [429, 239] on input "SIMI VALLEY" at bounding box center [419, 243] width 120 height 21
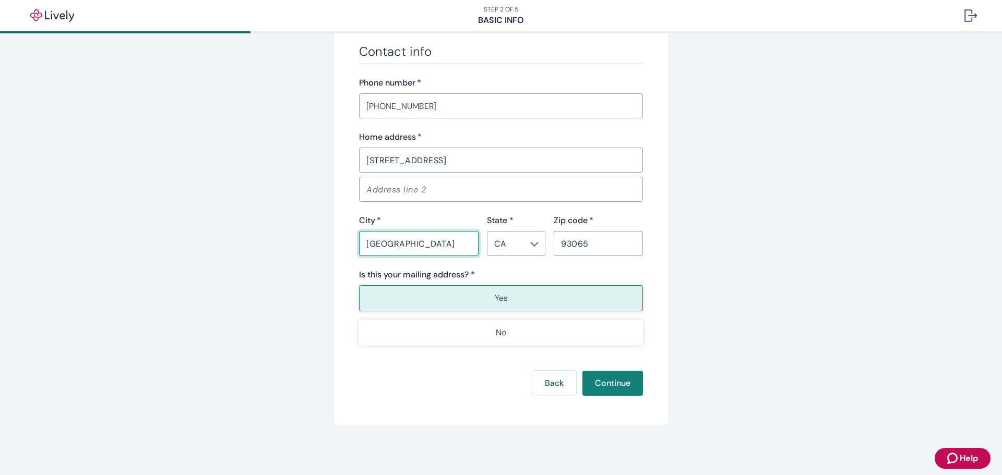
click at [499, 380] on div "Back Continue" at bounding box center [501, 383] width 284 height 25
click at [615, 385] on button "Continue" at bounding box center [612, 383] width 61 height 25
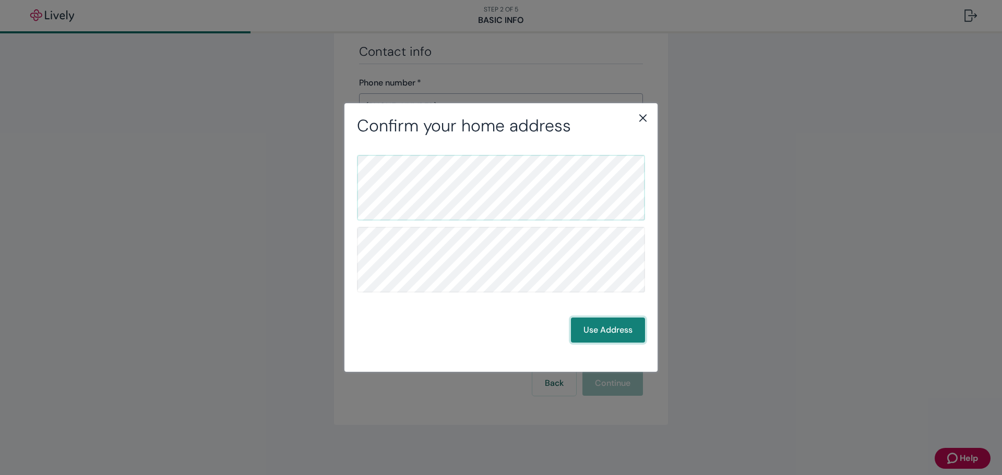
click at [603, 332] on button "Use Address" at bounding box center [608, 330] width 74 height 25
click at [603, 331] on button "Use Address" at bounding box center [608, 330] width 74 height 25
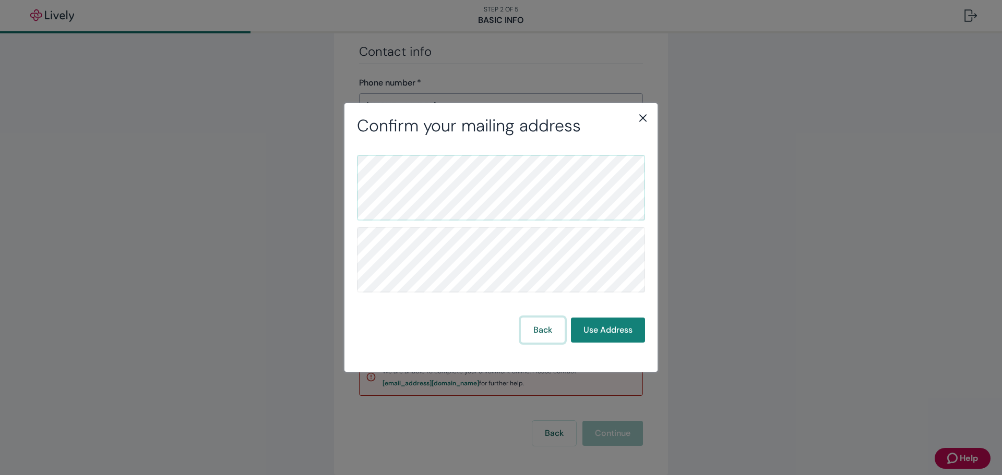
click at [546, 328] on button "Back" at bounding box center [543, 330] width 44 height 25
click at [645, 120] on icon "close" at bounding box center [643, 118] width 13 height 13
